Goal: Task Accomplishment & Management: Use online tool/utility

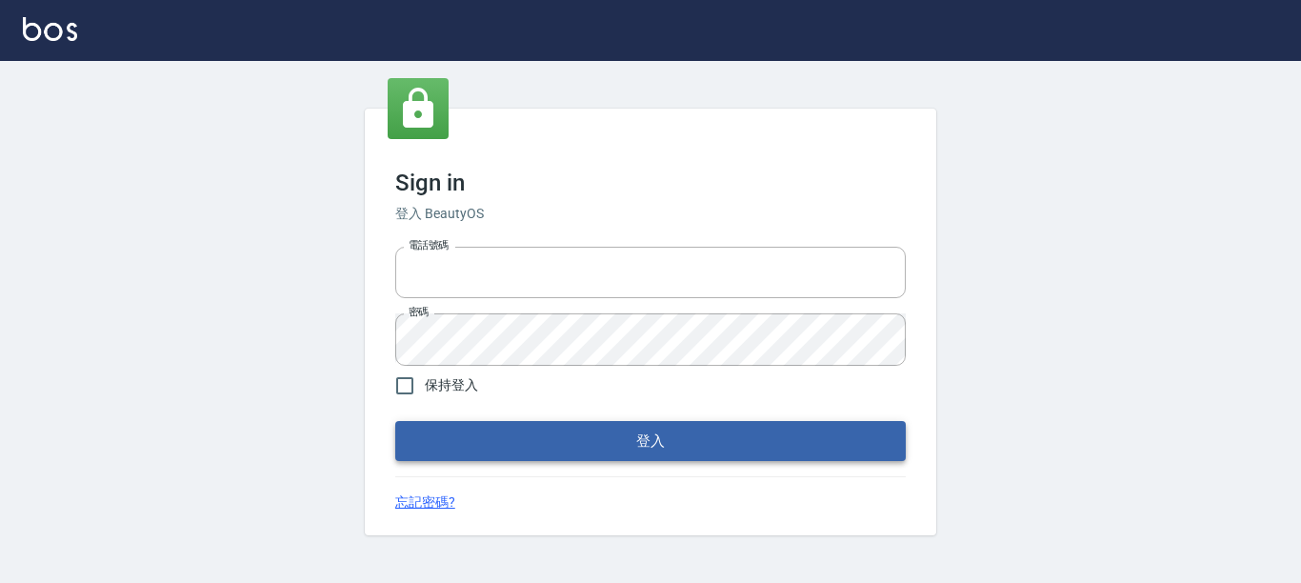
type input "0228278166"
click at [741, 449] on button "登入" at bounding box center [650, 441] width 510 height 40
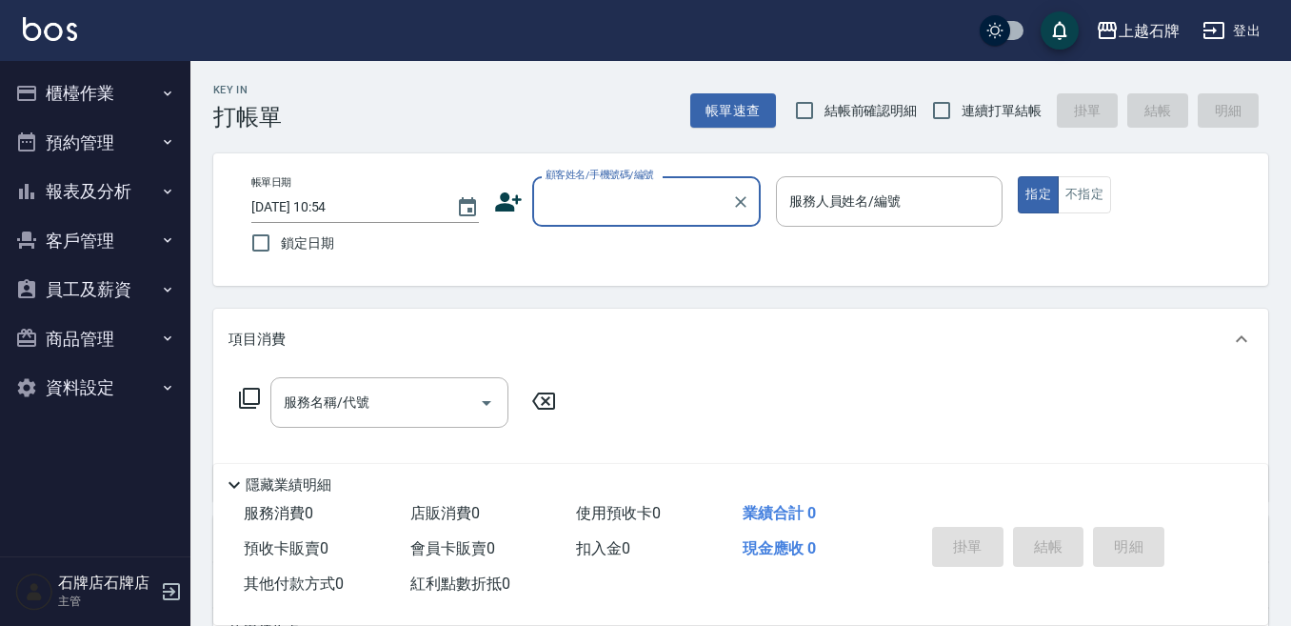
click at [138, 180] on button "報表及分析" at bounding box center [95, 192] width 175 height 50
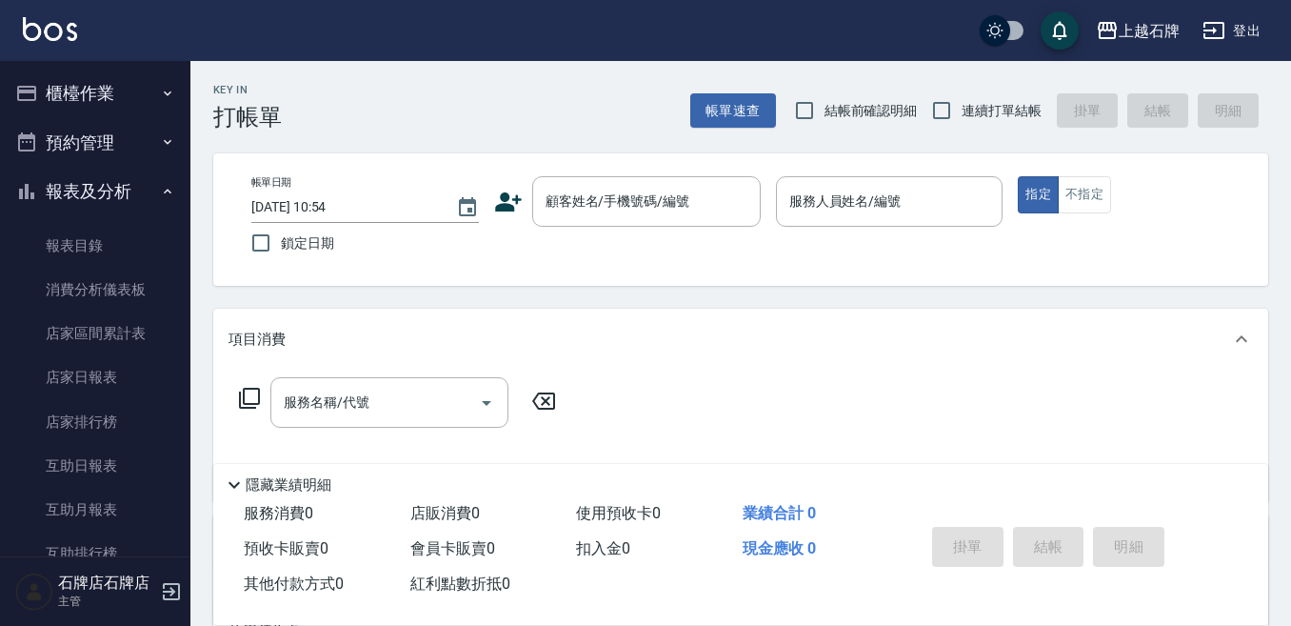
click at [157, 77] on button "櫃檯作業" at bounding box center [95, 94] width 175 height 50
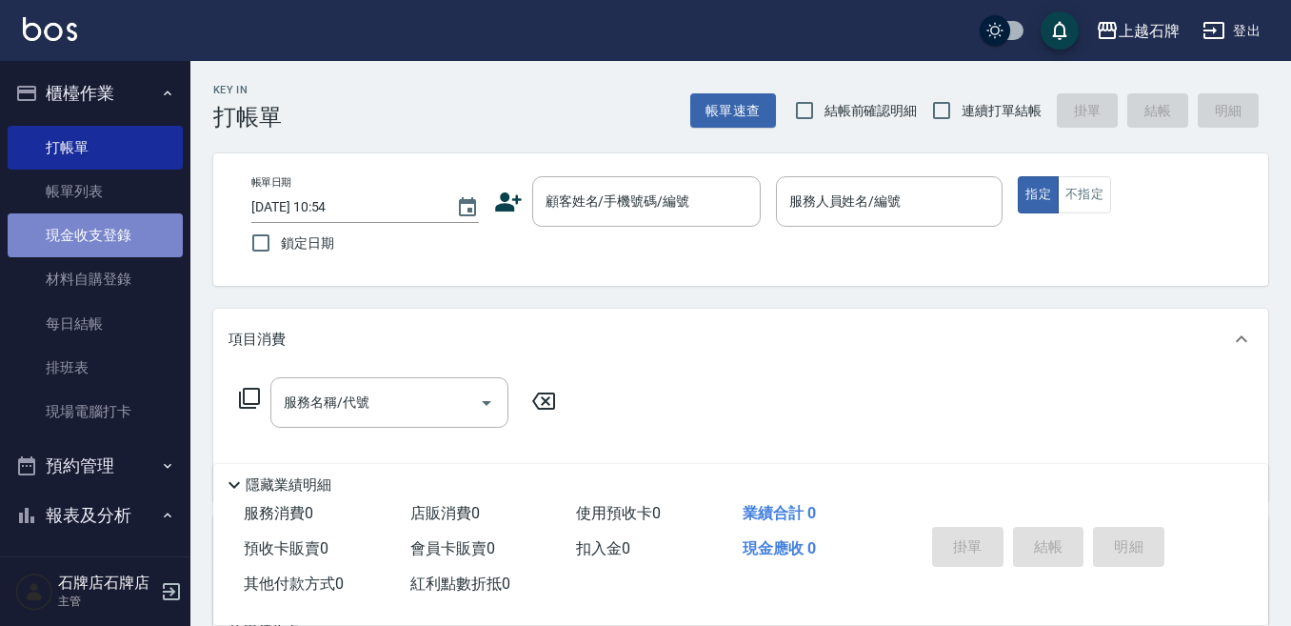
click at [109, 254] on link "現金收支登錄" at bounding box center [95, 235] width 175 height 44
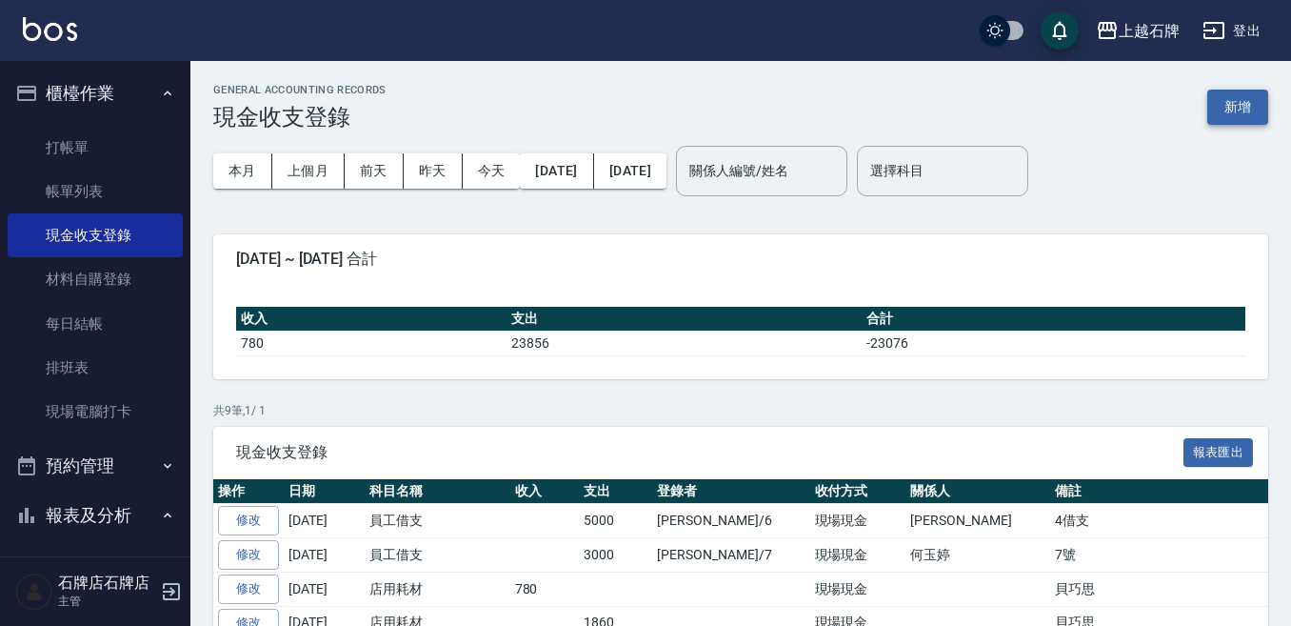
click at [1231, 110] on button "新增" at bounding box center [1238, 107] width 61 height 35
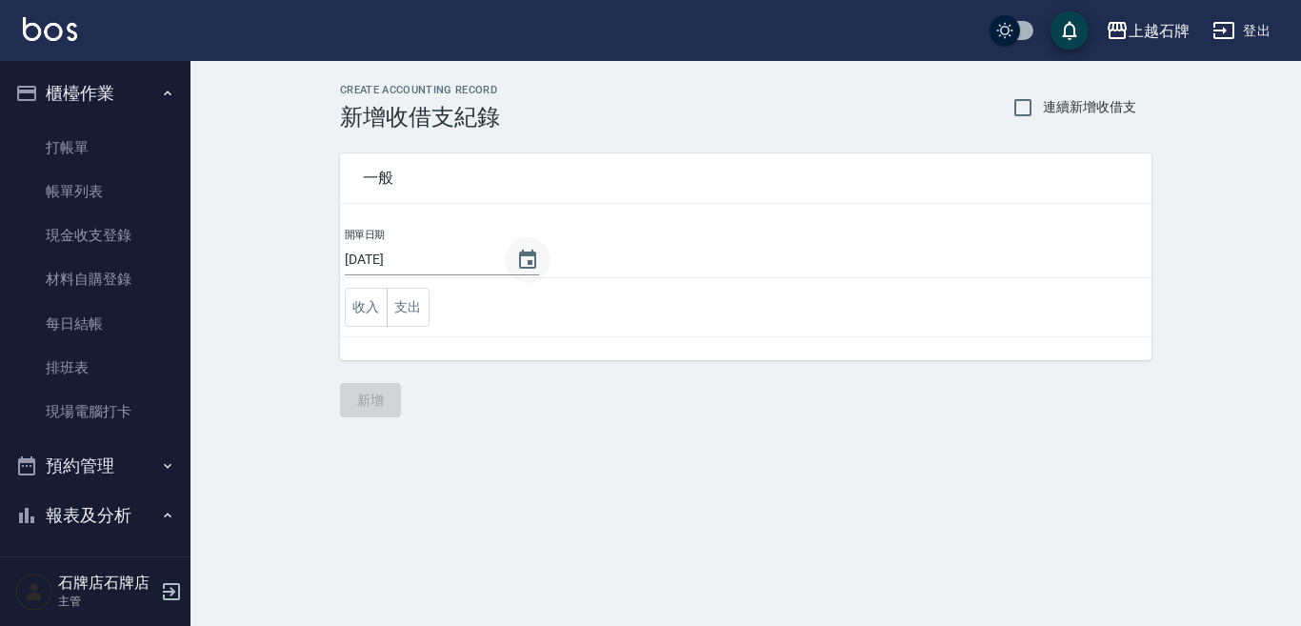
click at [517, 262] on icon "Choose date, selected date is 2025-08-18" at bounding box center [527, 260] width 23 height 23
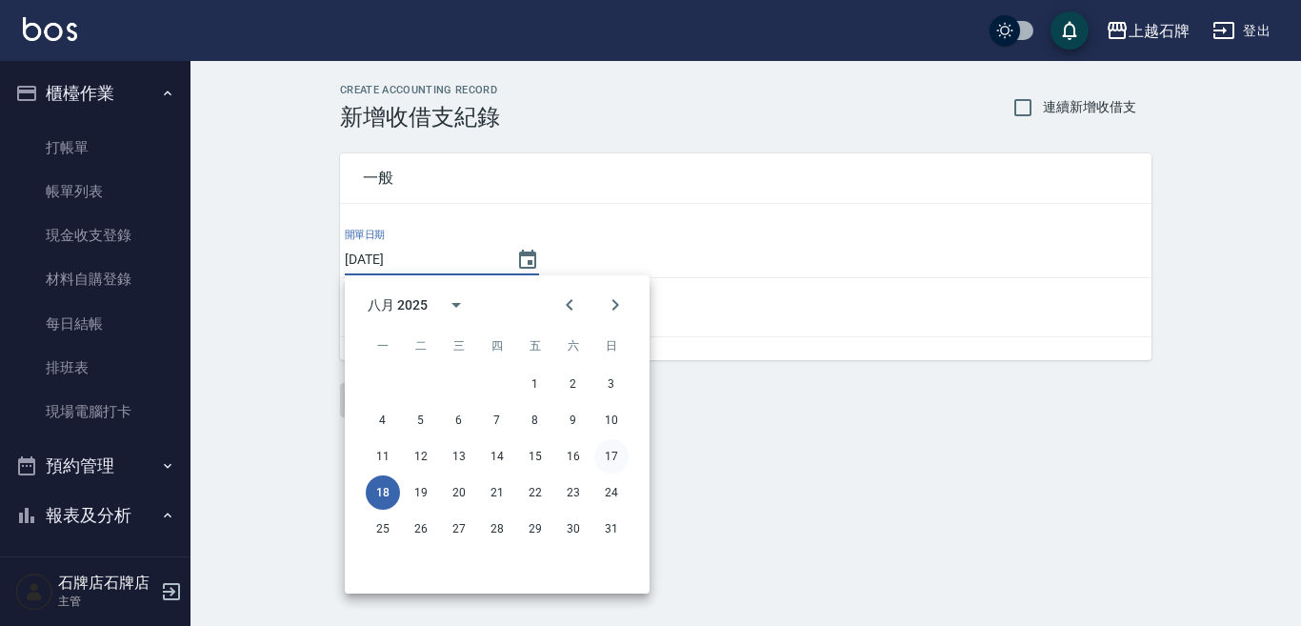
click at [603, 455] on button "17" at bounding box center [611, 456] width 34 height 34
type input "[DATE]"
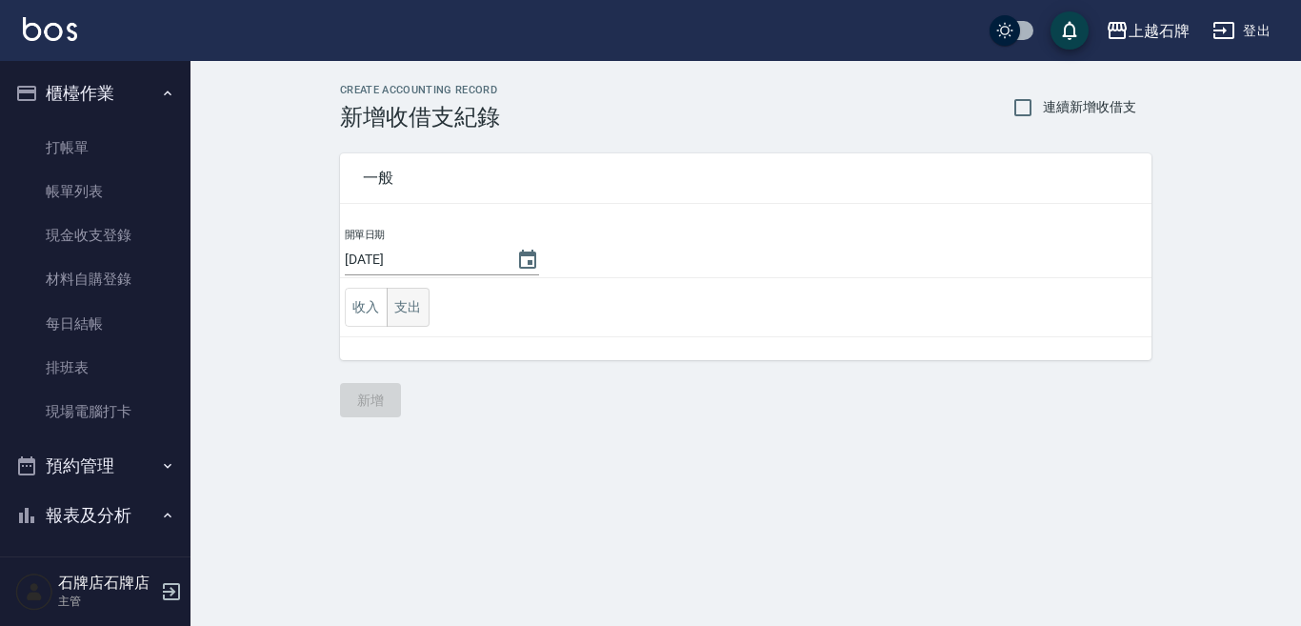
click at [393, 309] on button "支出" at bounding box center [408, 307] width 43 height 39
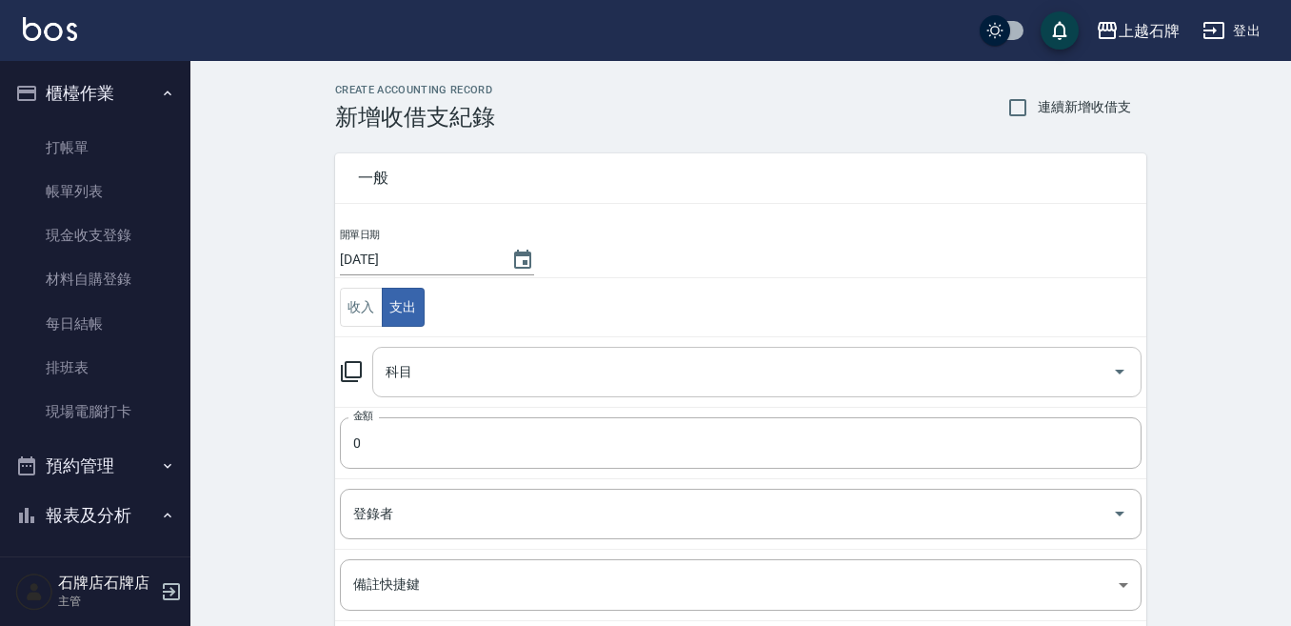
click at [470, 379] on input "科目" at bounding box center [743, 371] width 724 height 33
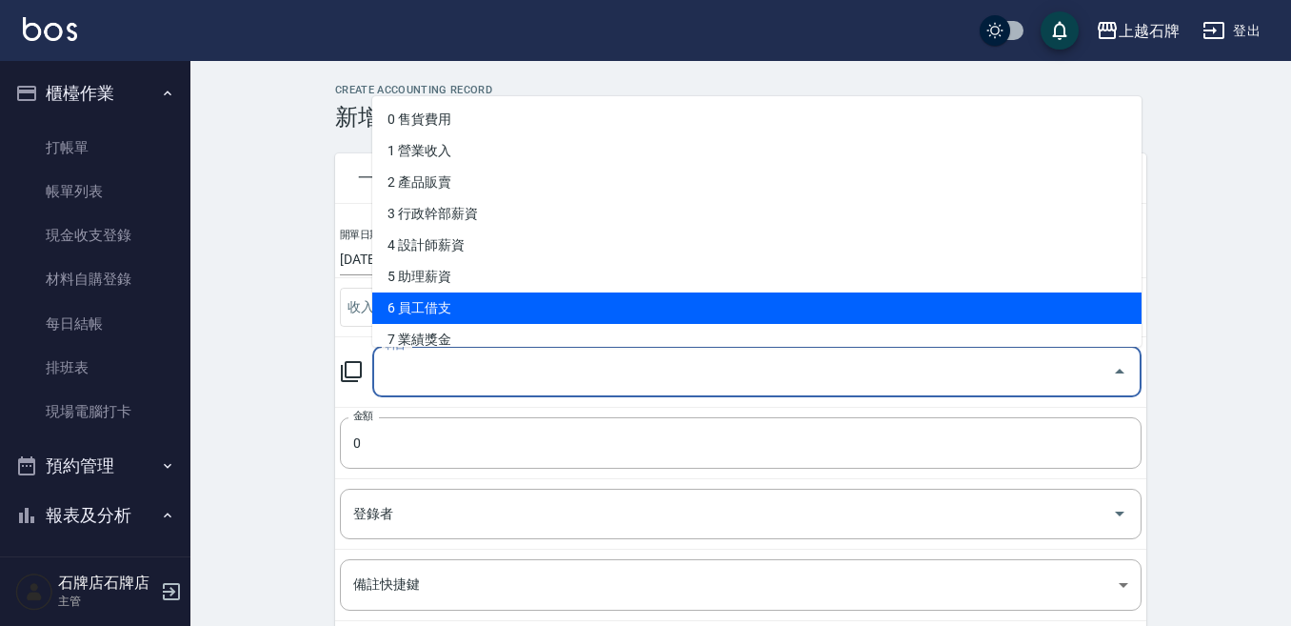
click at [496, 313] on li "6 員工借支" at bounding box center [757, 307] width 770 height 31
type input "6 員工借支"
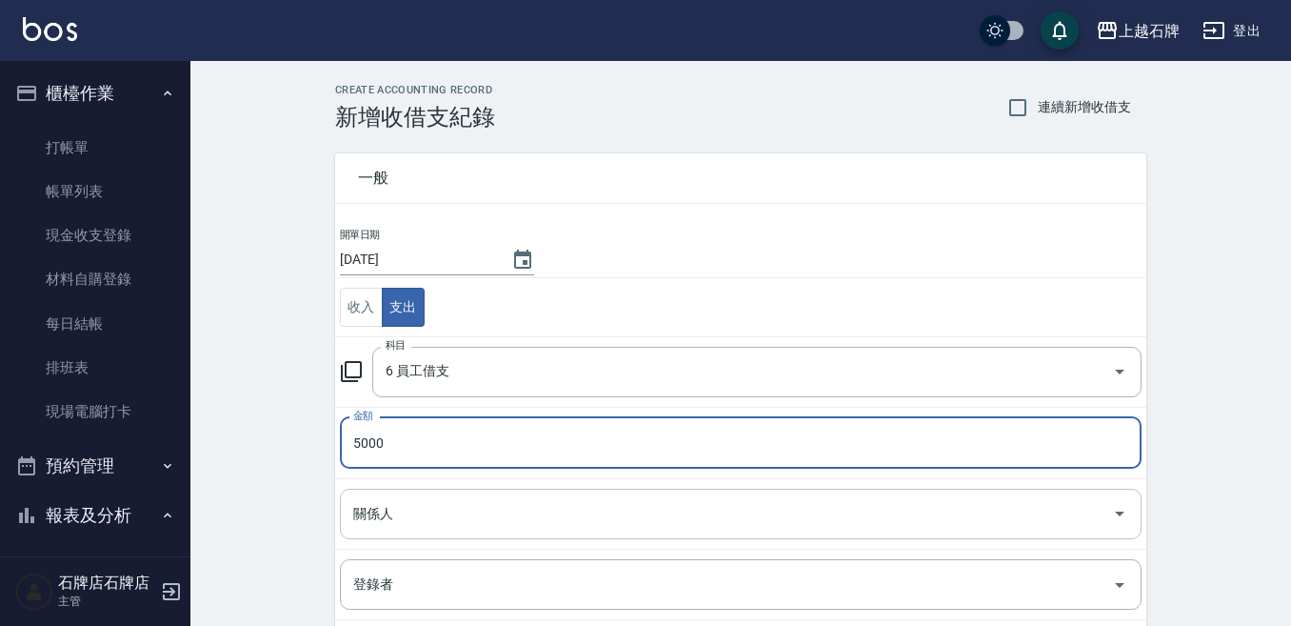
type input "5000"
click at [588, 524] on input "關係人" at bounding box center [727, 513] width 756 height 33
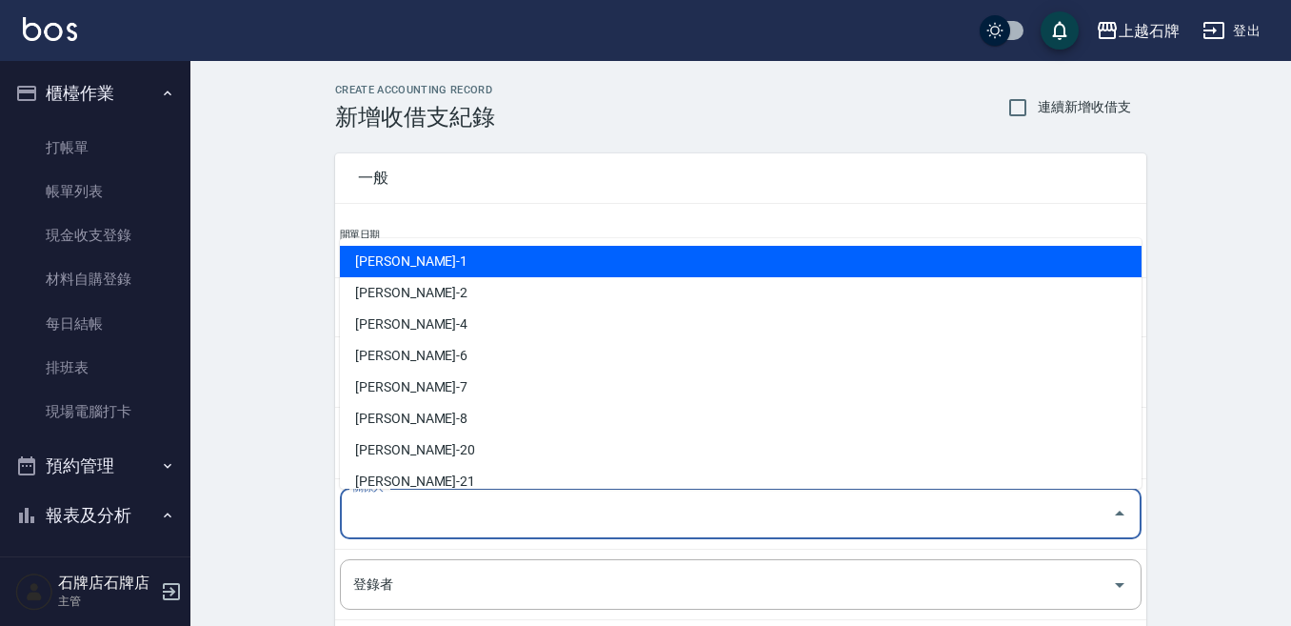
click at [509, 269] on li "陳明鴻-1" at bounding box center [741, 261] width 802 height 31
type input "陳明鴻-1"
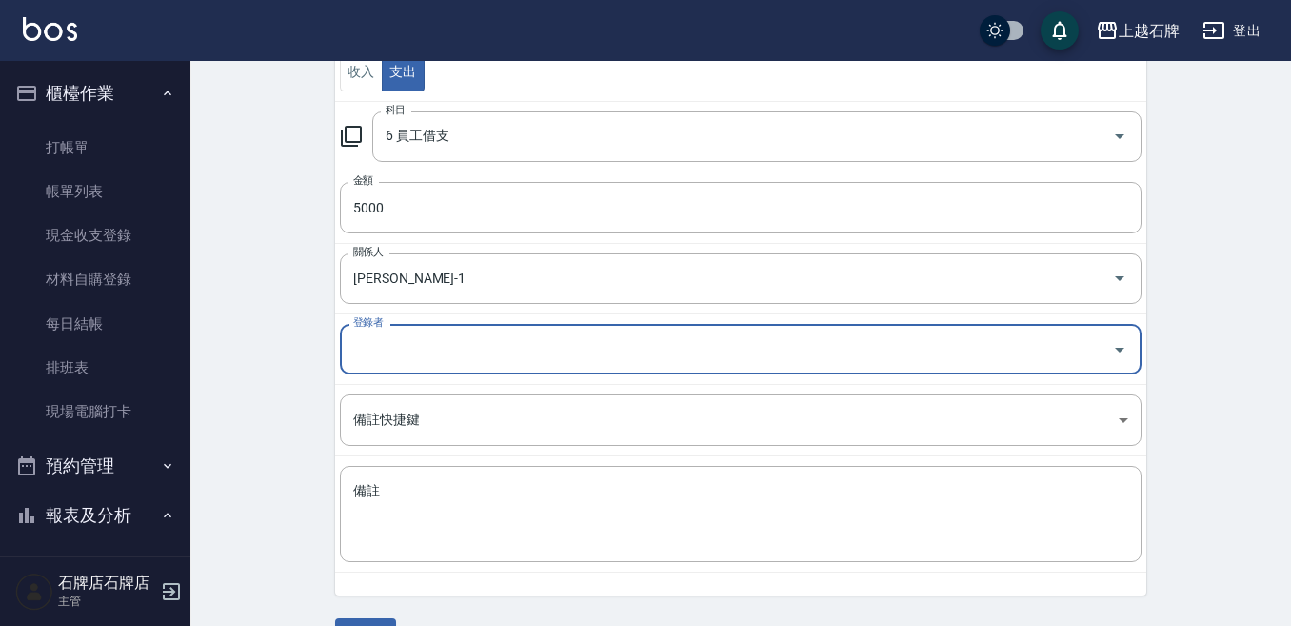
scroll to position [286, 0]
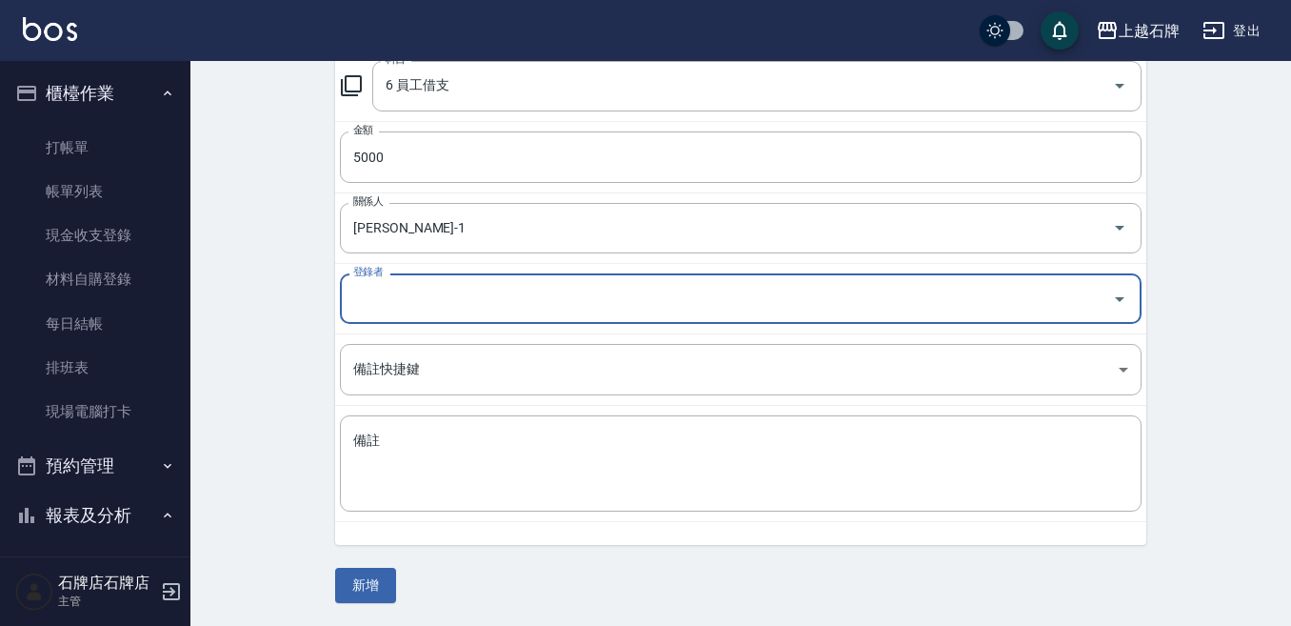
click at [498, 280] on div "登錄者" at bounding box center [741, 298] width 802 height 50
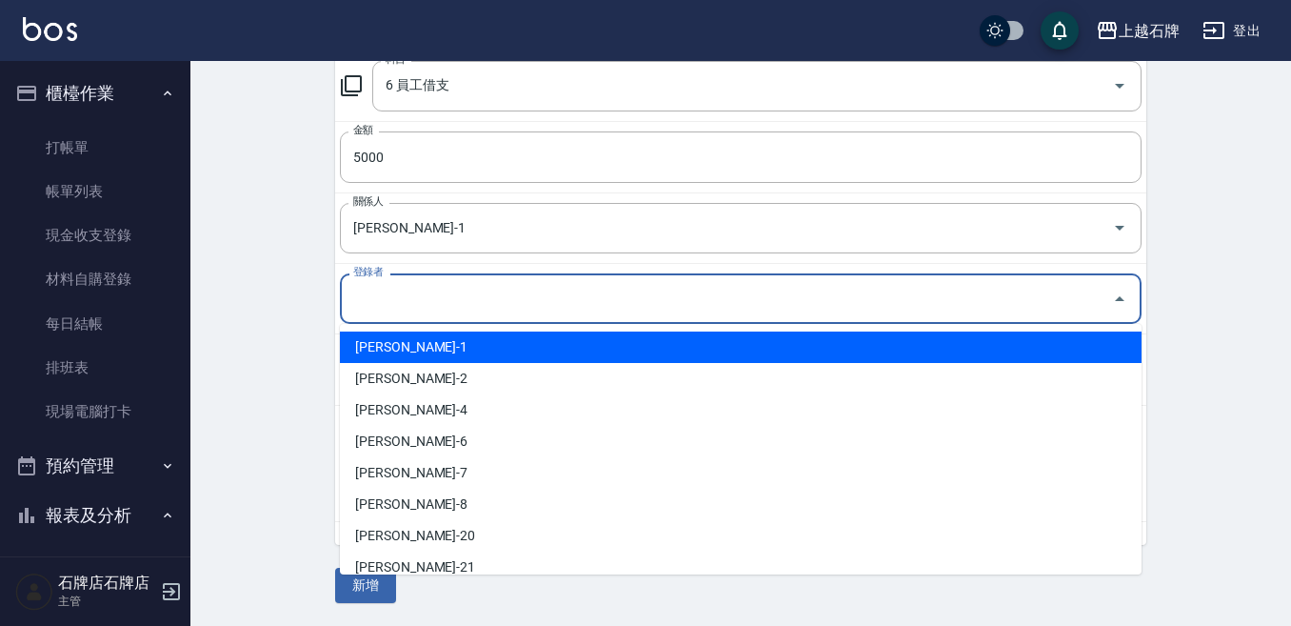
click at [512, 341] on li "陳明鴻-1" at bounding box center [741, 346] width 802 height 31
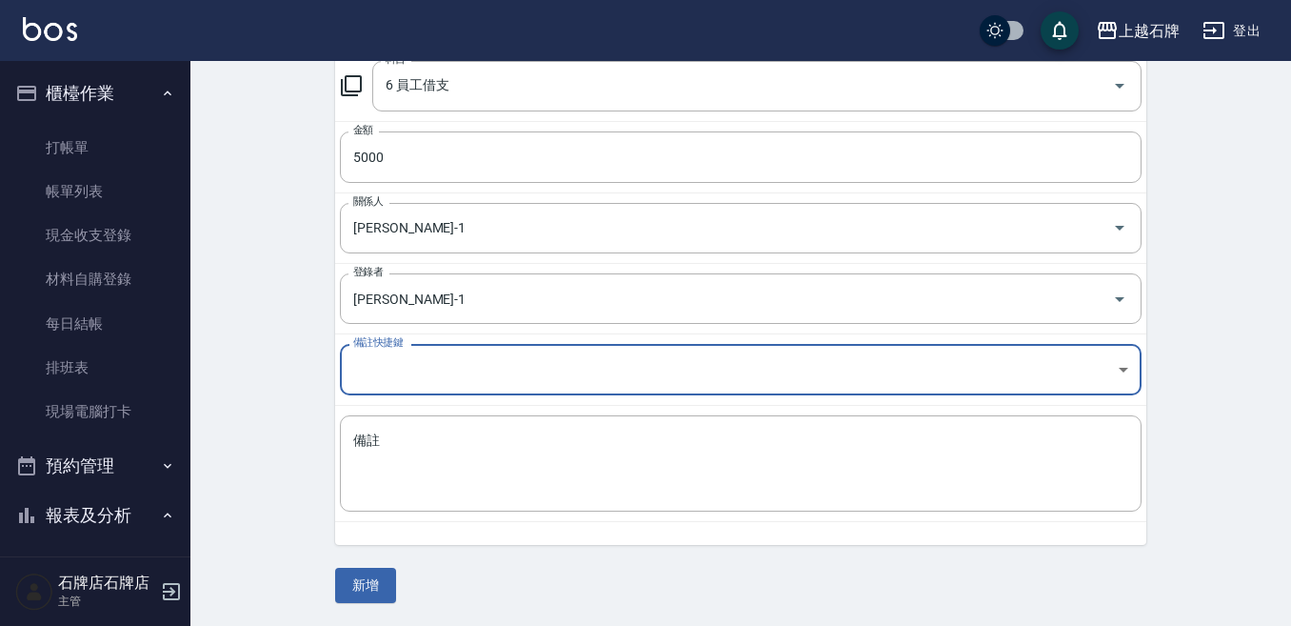
type input "陳明鴻-1"
click at [544, 449] on textarea "備註" at bounding box center [740, 463] width 775 height 65
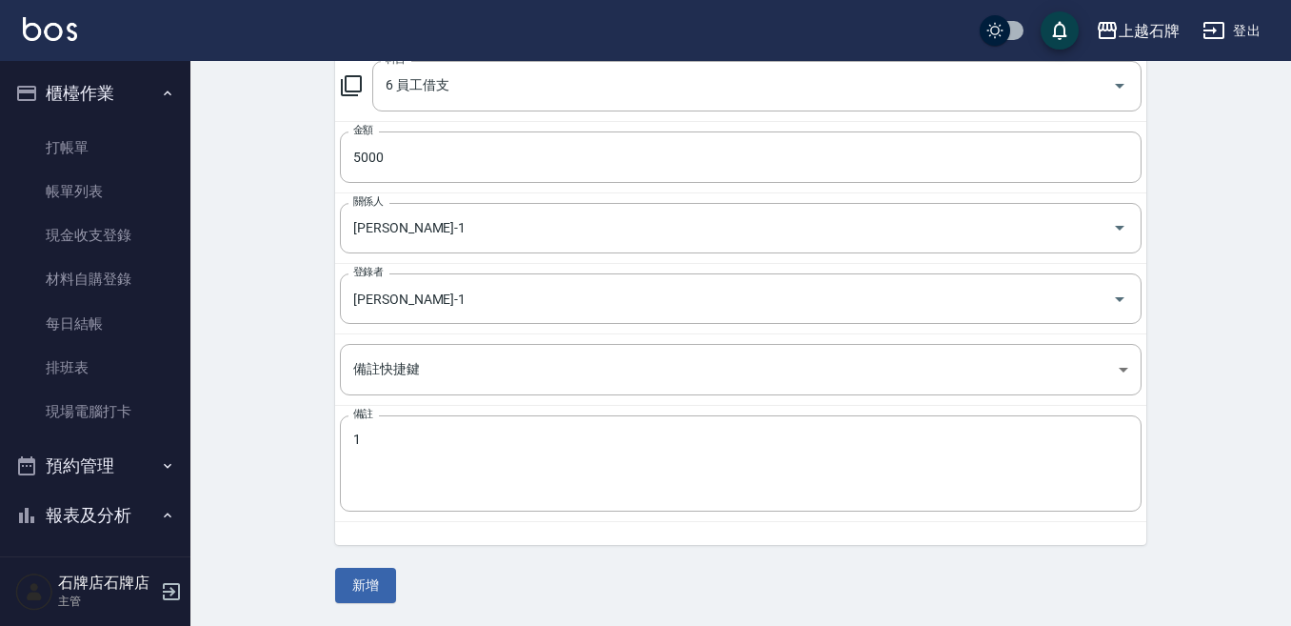
click at [532, 414] on td "備註 1 x 備註" at bounding box center [740, 464] width 811 height 116
click at [532, 433] on textarea "1" at bounding box center [740, 463] width 775 height 65
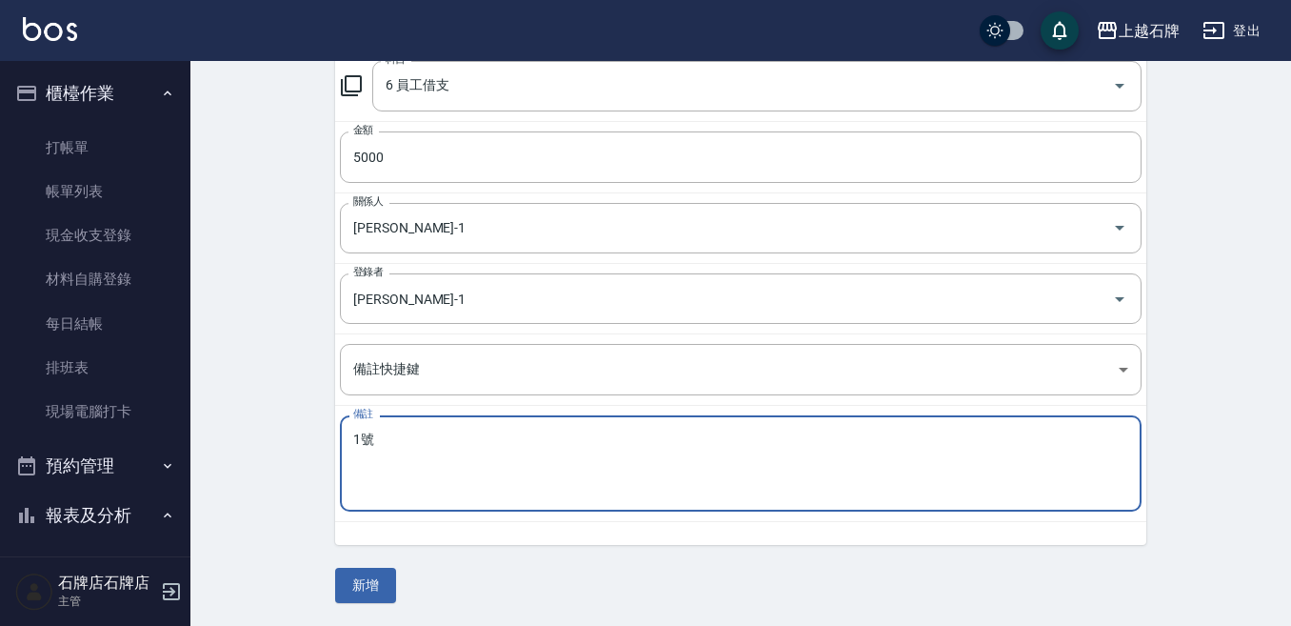
click at [671, 464] on textarea "1＿" at bounding box center [740, 463] width 775 height 65
type textarea "1號"
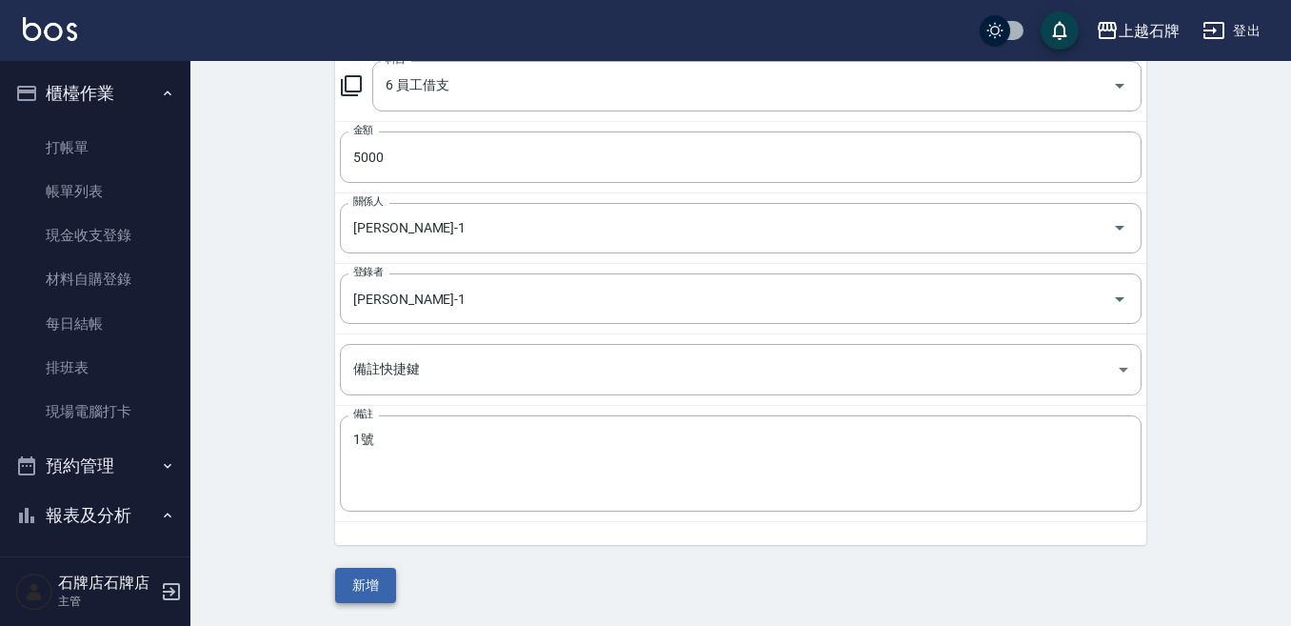
click at [365, 582] on div "CREATE ACCOUNTING RECORD 新增收借支紀錄 連續新增收借支 一般 開單日期 2025/08/17 收入 支出 科目 6 員工借支 科目 …" at bounding box center [740, 200] width 1101 height 851
click at [360, 582] on button "新增" at bounding box center [365, 585] width 61 height 35
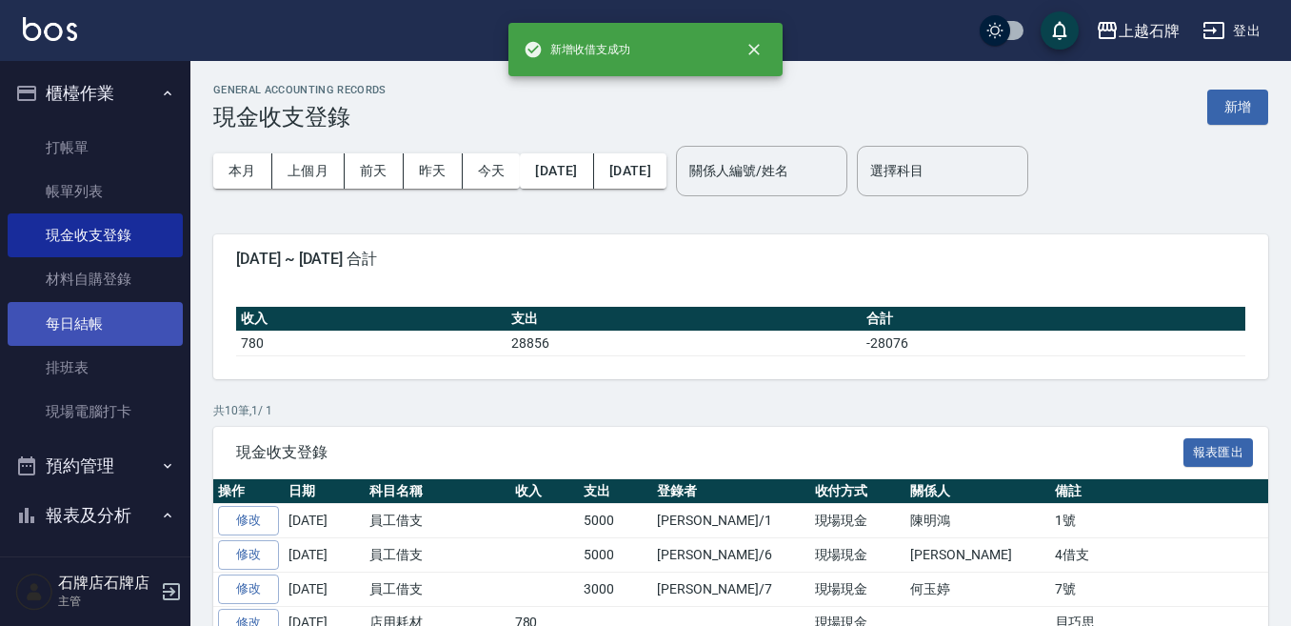
click at [90, 334] on link "每日結帳" at bounding box center [95, 324] width 175 height 44
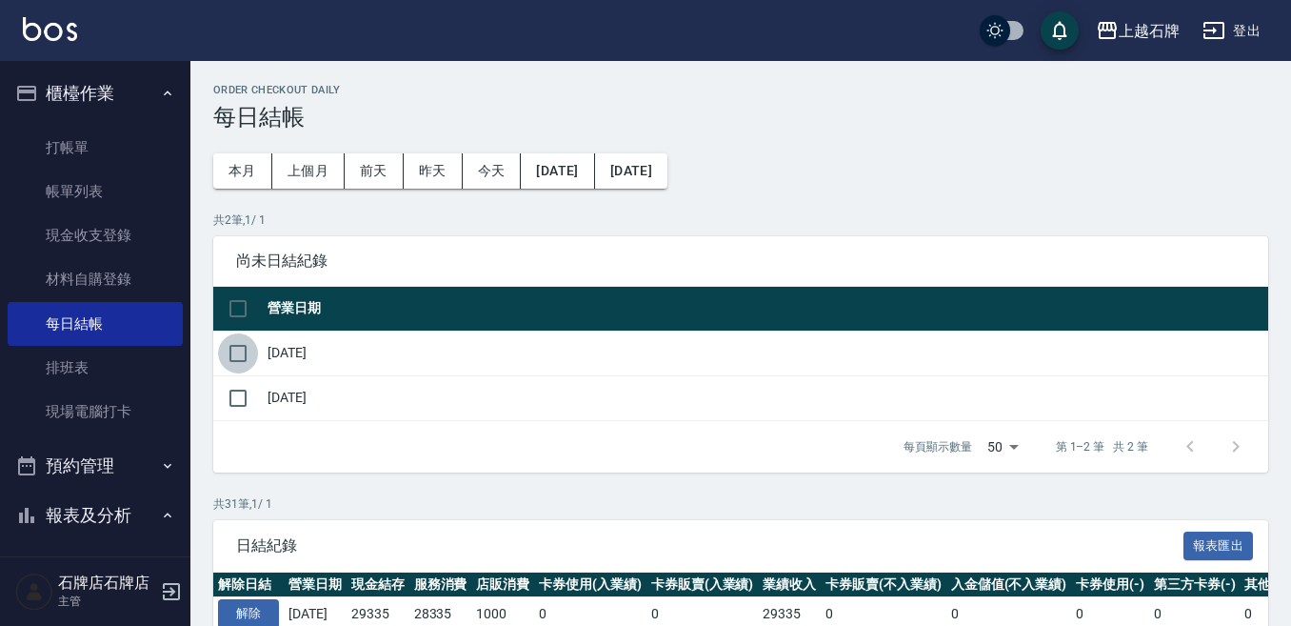
click at [237, 350] on input "checkbox" at bounding box center [238, 353] width 40 height 40
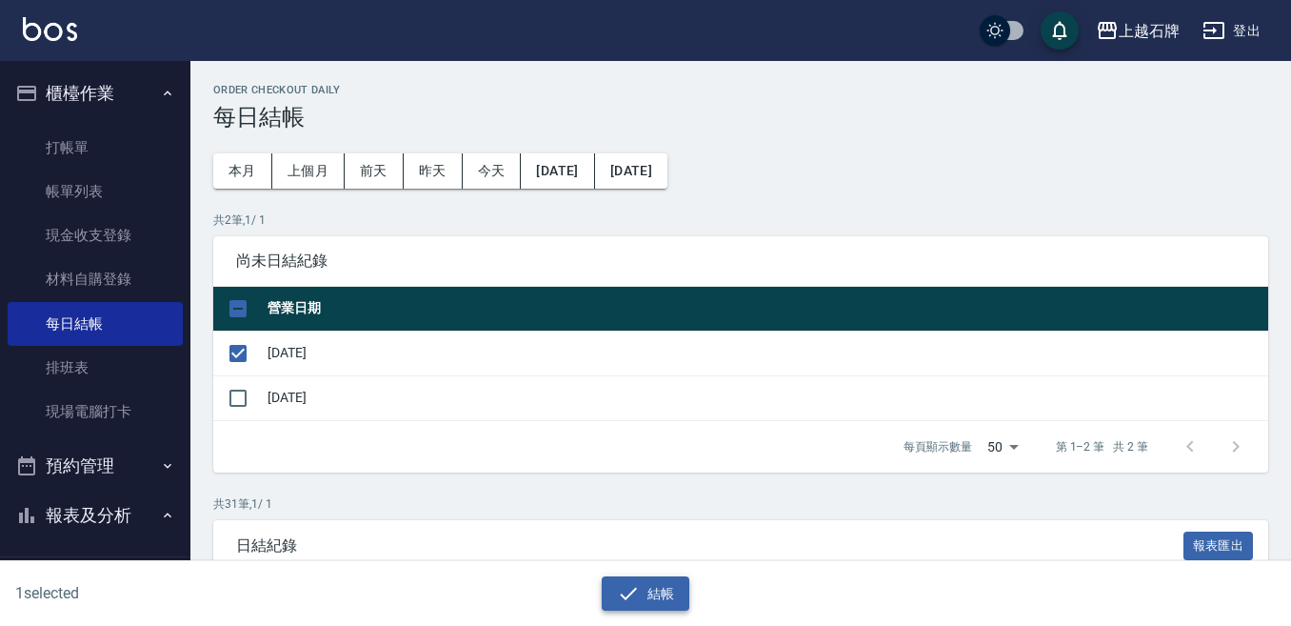
drag, startPoint x: 650, startPoint y: 594, endPoint x: 594, endPoint y: 393, distance: 208.4
click at [648, 582] on button "結帳" at bounding box center [646, 593] width 89 height 35
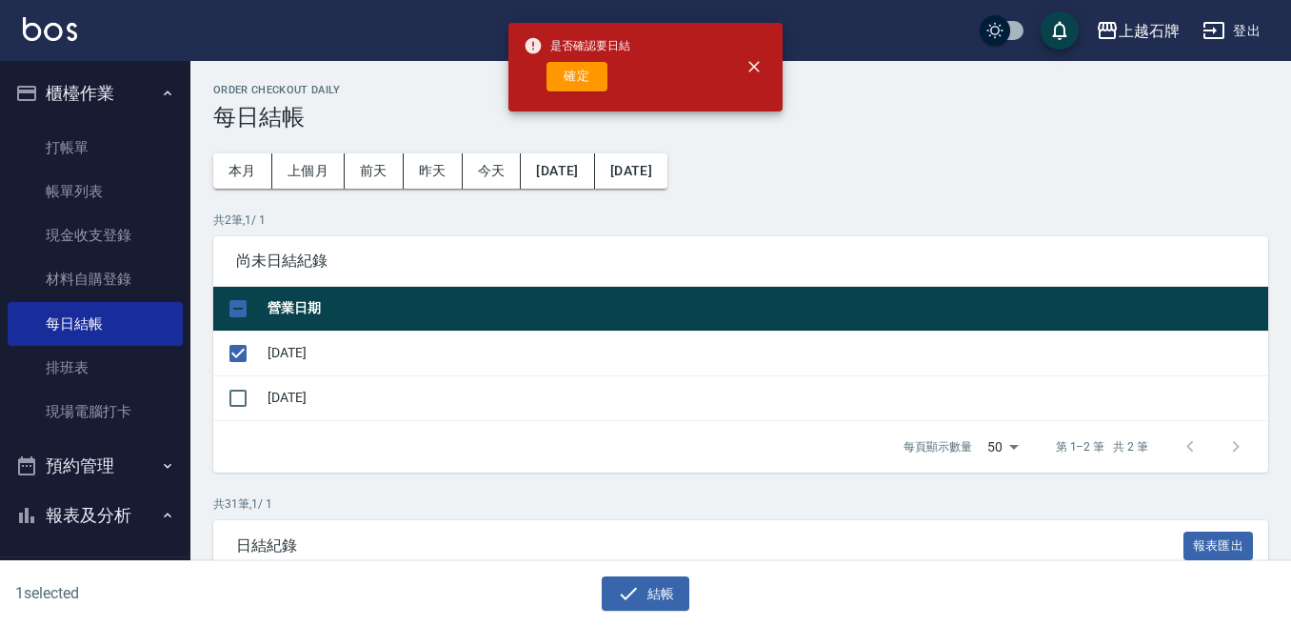
click at [566, 58] on div "是否確認要日結 確定" at bounding box center [577, 67] width 107 height 77
click at [564, 69] on button "確定" at bounding box center [577, 77] width 61 height 30
checkbox input "false"
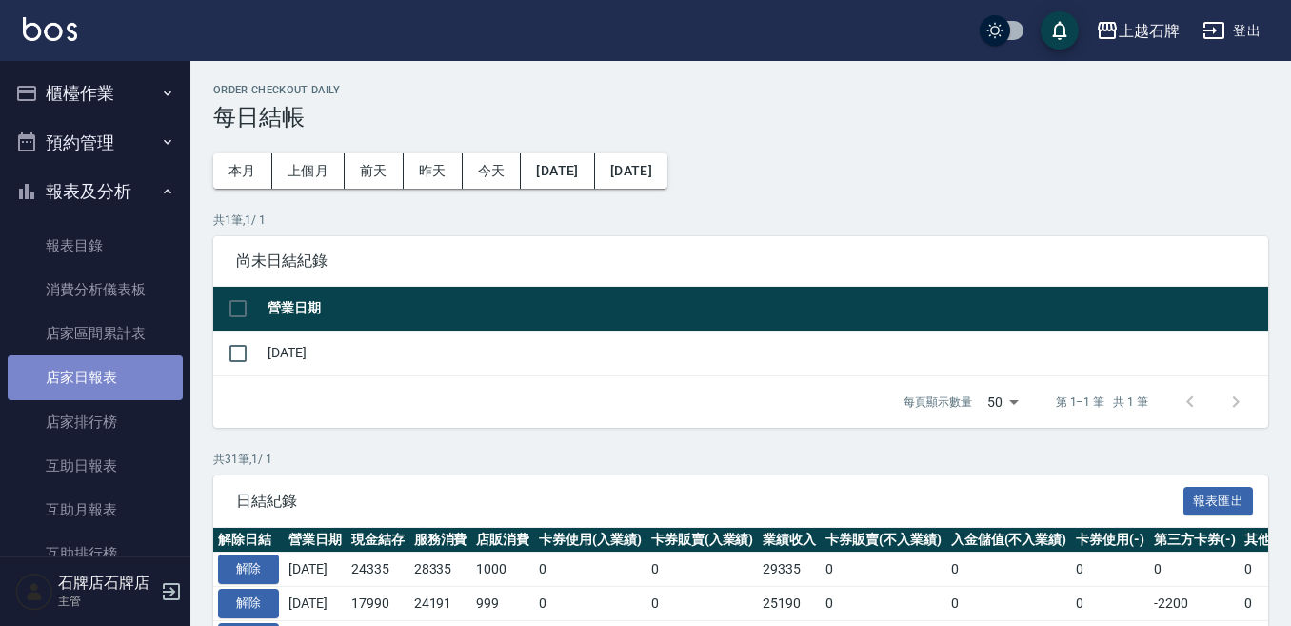
click at [140, 362] on link "店家日報表" at bounding box center [95, 377] width 175 height 44
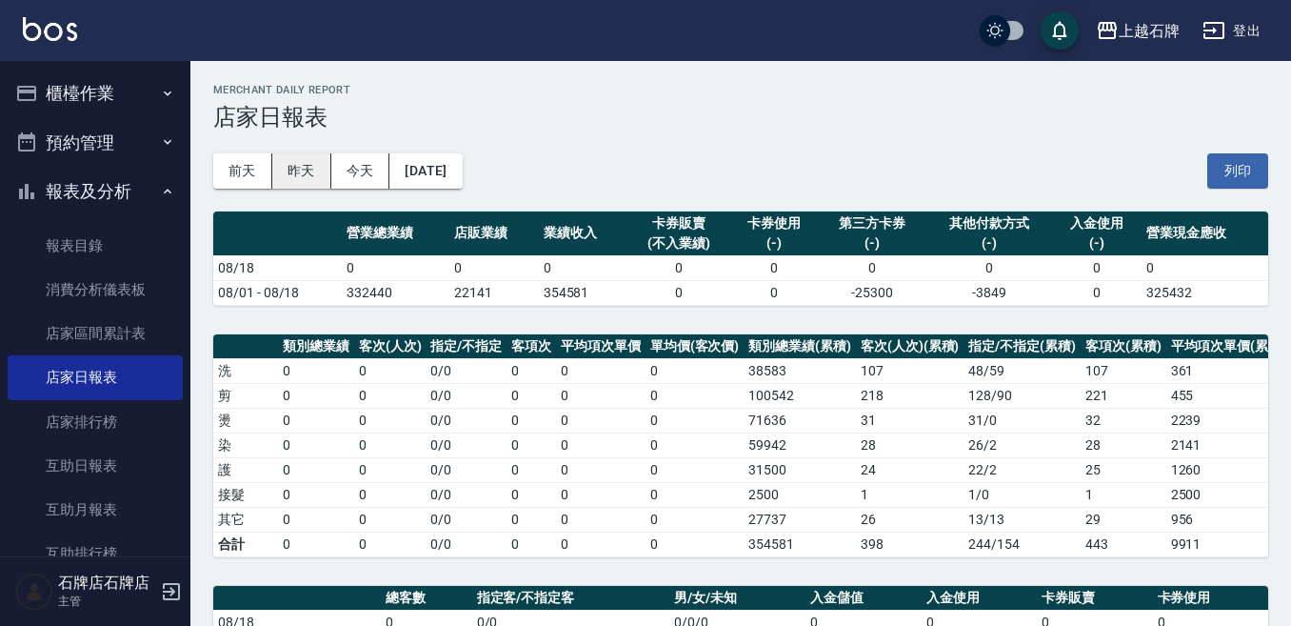
click at [278, 160] on button "昨天" at bounding box center [301, 170] width 59 height 35
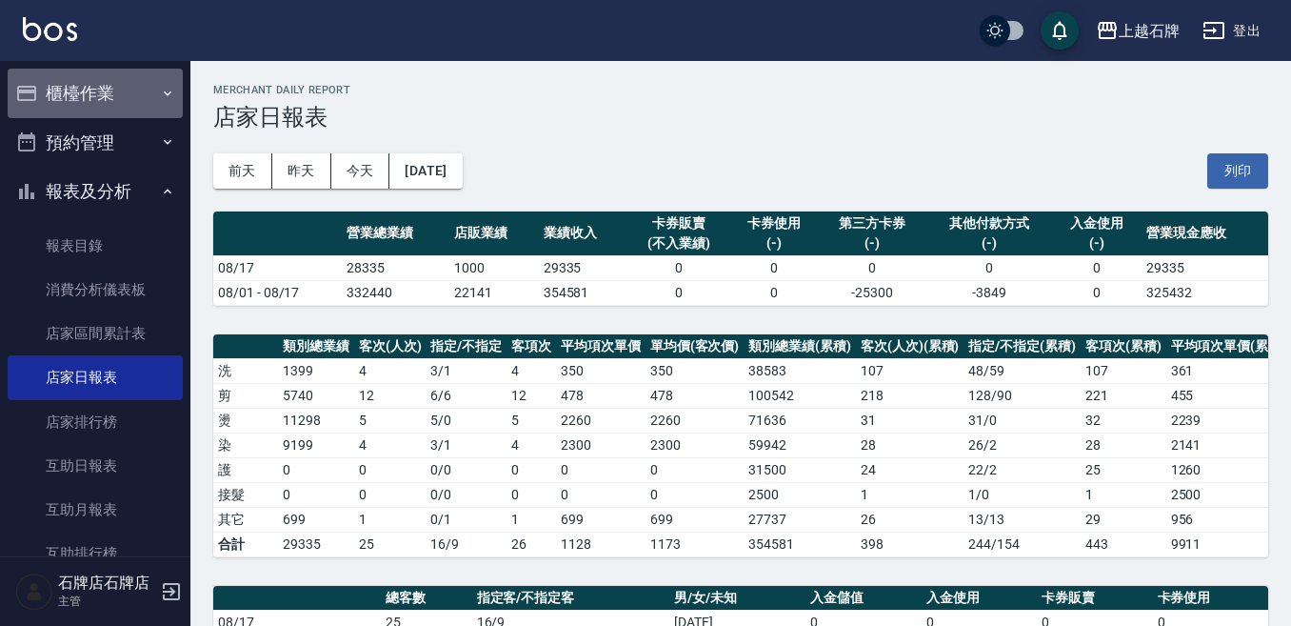
click at [115, 79] on button "櫃檯作業" at bounding box center [95, 94] width 175 height 50
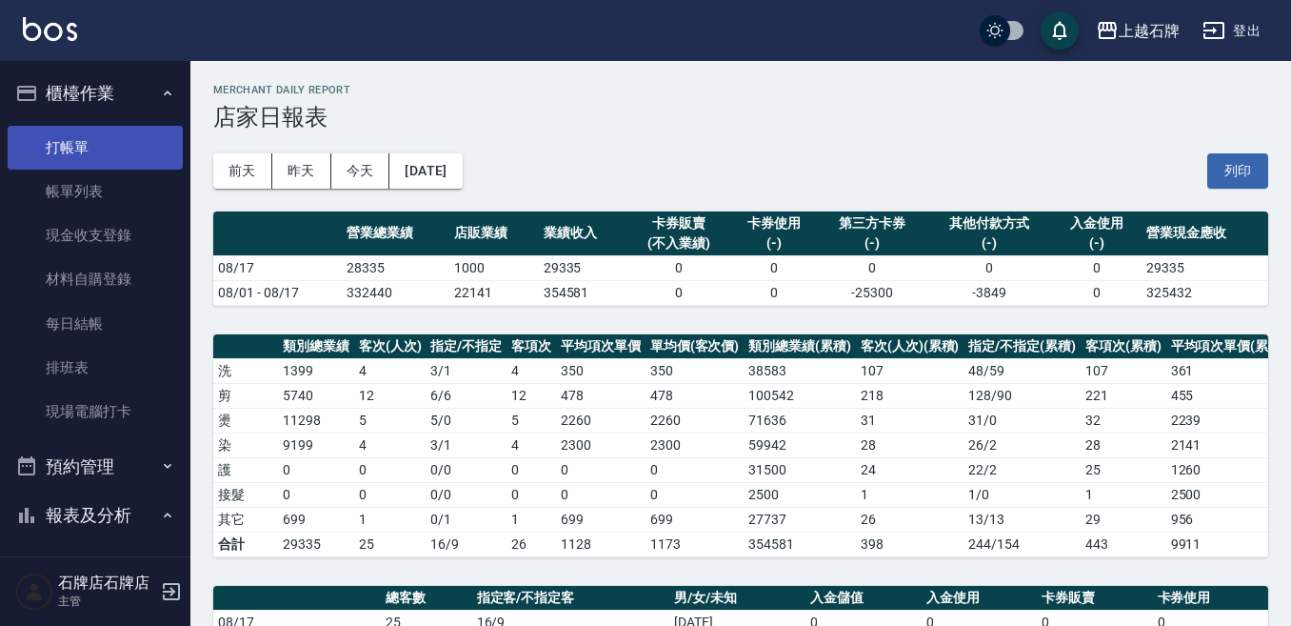
click at [128, 137] on link "打帳單" at bounding box center [95, 148] width 175 height 44
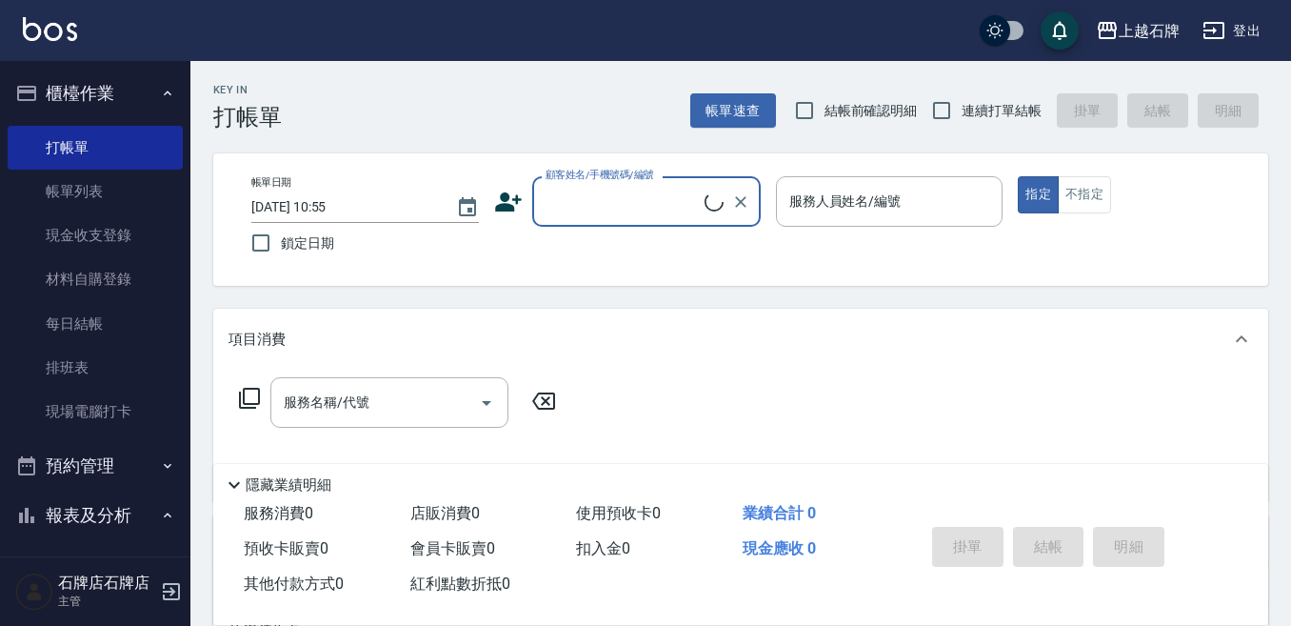
drag, startPoint x: 611, startPoint y: 120, endPoint x: 594, endPoint y: 123, distance: 17.4
click at [605, 120] on div "Key In 打帳單 帳單速查 結帳前確認明細 連續打單結帳 掛單 結帳 明細" at bounding box center [729, 96] width 1078 height 70
